Goal: Information Seeking & Learning: Learn about a topic

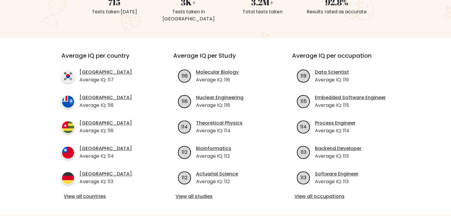
scroll to position [207, 0]
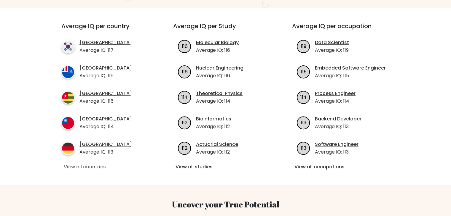
click at [95, 164] on link "View all countries" at bounding box center [107, 167] width 86 height 7
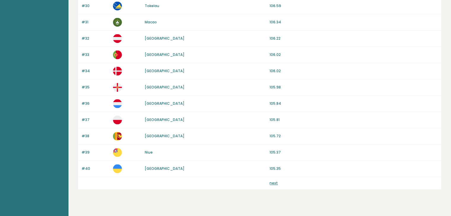
scroll to position [551, 0]
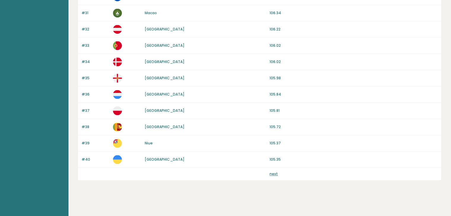
click at [273, 172] on link "next" at bounding box center [273, 174] width 8 height 5
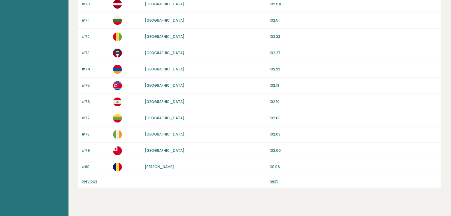
scroll to position [551, 0]
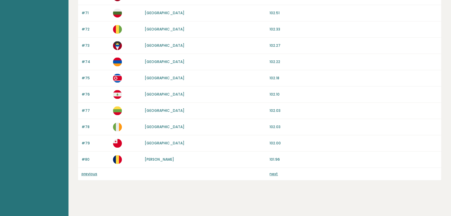
click at [273, 172] on link "next" at bounding box center [273, 174] width 8 height 5
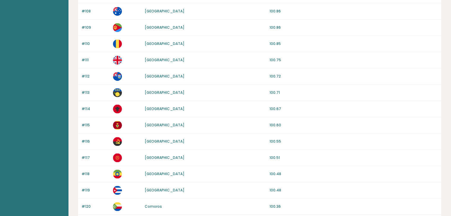
scroll to position [533, 0]
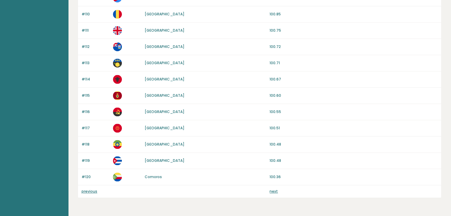
click at [275, 191] on link "next" at bounding box center [273, 191] width 8 height 5
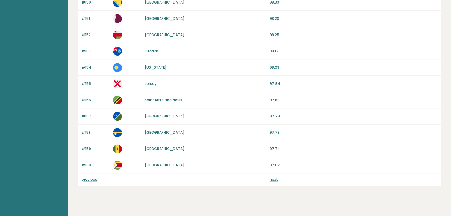
scroll to position [551, 0]
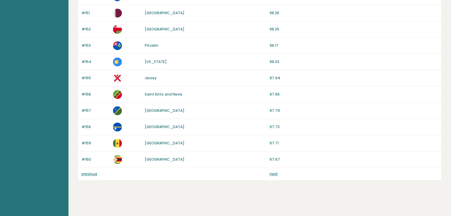
click at [275, 172] on link "next" at bounding box center [273, 174] width 8 height 5
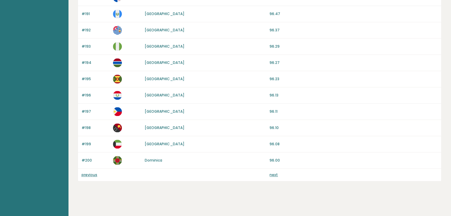
scroll to position [551, 0]
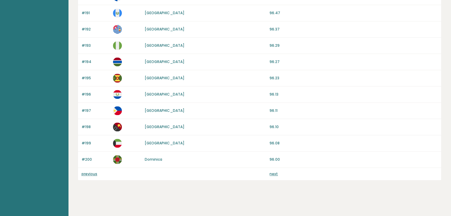
click at [275, 172] on link "next" at bounding box center [273, 174] width 8 height 5
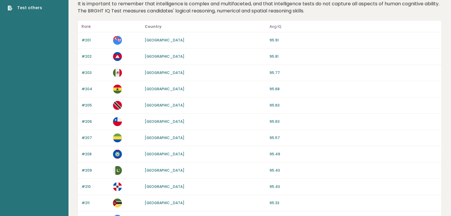
scroll to position [30, 0]
